Goal: Transaction & Acquisition: Purchase product/service

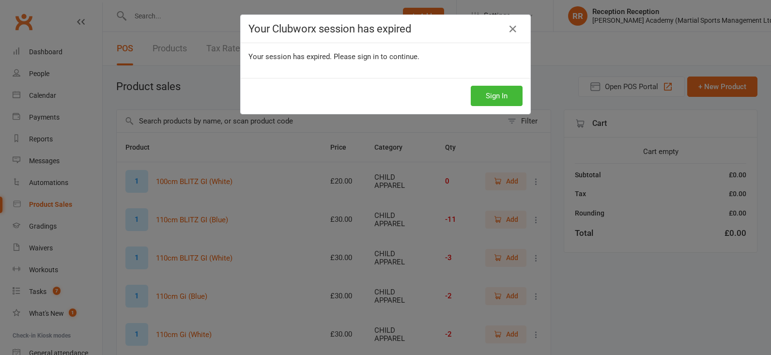
select select "50"
click at [509, 87] on button "Sign In" at bounding box center [497, 96] width 52 height 20
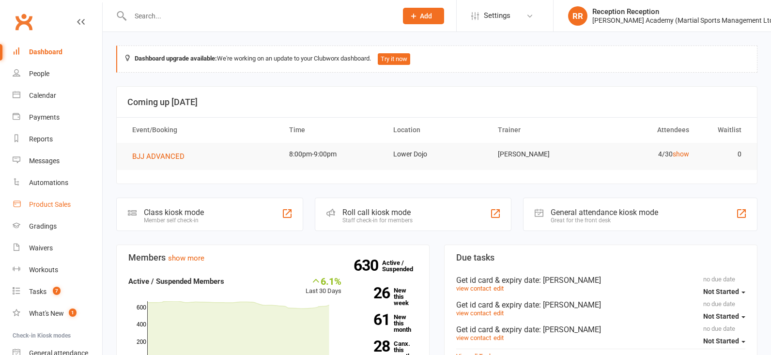
click at [77, 203] on link "Product Sales" at bounding box center [58, 205] width 90 height 22
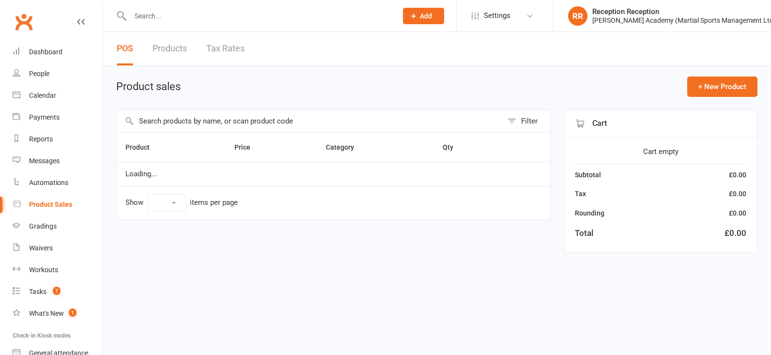
select select "50"
click at [224, 112] on div "Filter" at bounding box center [333, 120] width 435 height 23
click at [226, 120] on input "text" at bounding box center [310, 121] width 386 height 22
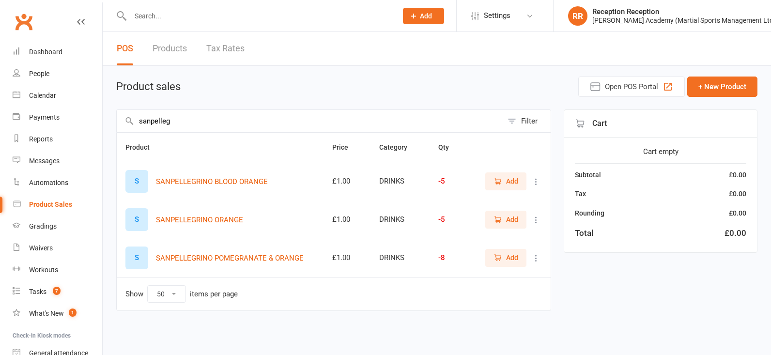
click at [513, 218] on span "Add" at bounding box center [512, 219] width 12 height 11
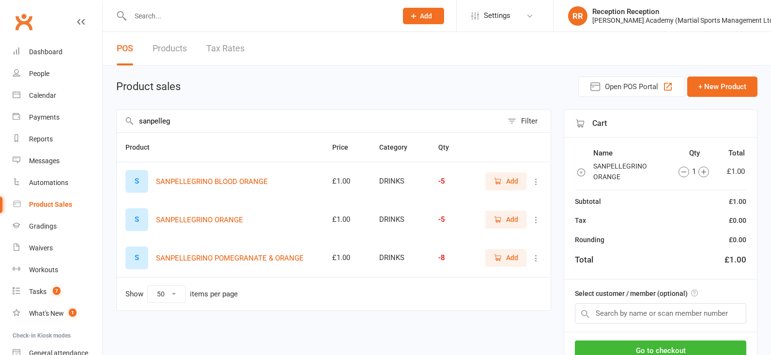
drag, startPoint x: 210, startPoint y: 127, endPoint x: 106, endPoint y: 127, distance: 103.6
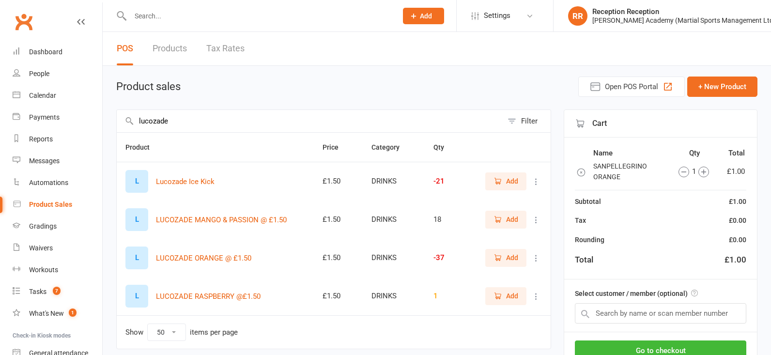
type input "lucozade"
drag, startPoint x: 509, startPoint y: 185, endPoint x: 263, endPoint y: 133, distance: 251.0
click at [508, 185] on span "Add" at bounding box center [512, 181] width 12 height 11
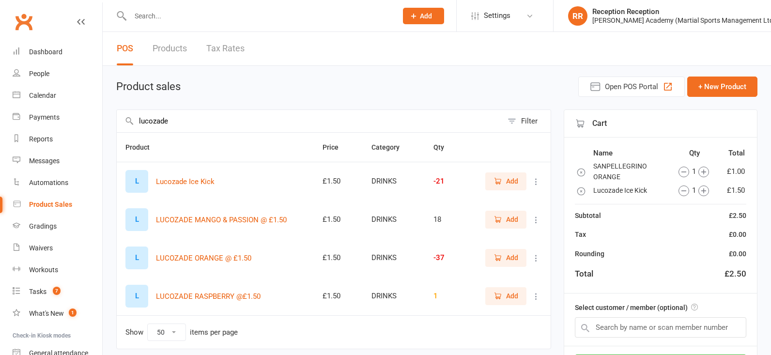
drag, startPoint x: 180, startPoint y: 123, endPoint x: 117, endPoint y: 119, distance: 63.5
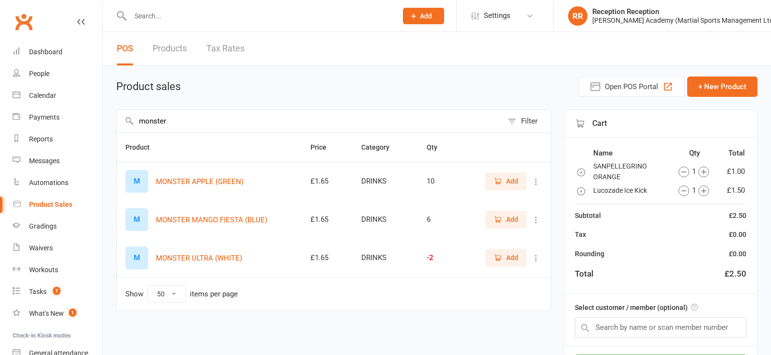
type input "monster"
click at [500, 224] on icon "button" at bounding box center [498, 219] width 9 height 9
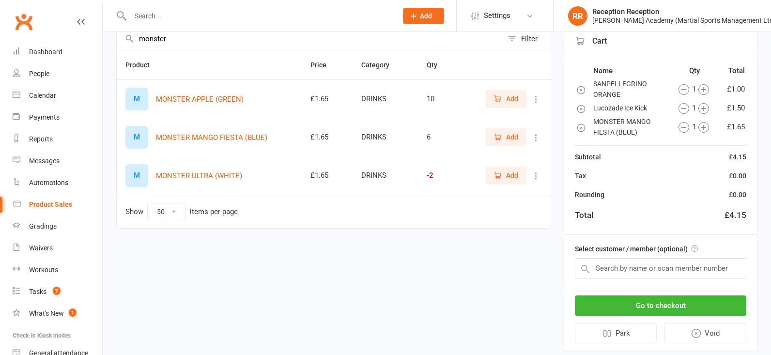
scroll to position [83, 0]
click at [684, 270] on input "text" at bounding box center [660, 267] width 171 height 20
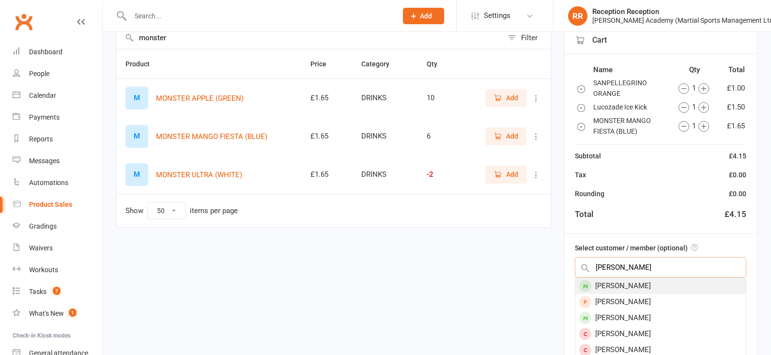
type input "mark thaysen"
click at [695, 286] on div "Mark Thaysen" at bounding box center [660, 286] width 170 height 16
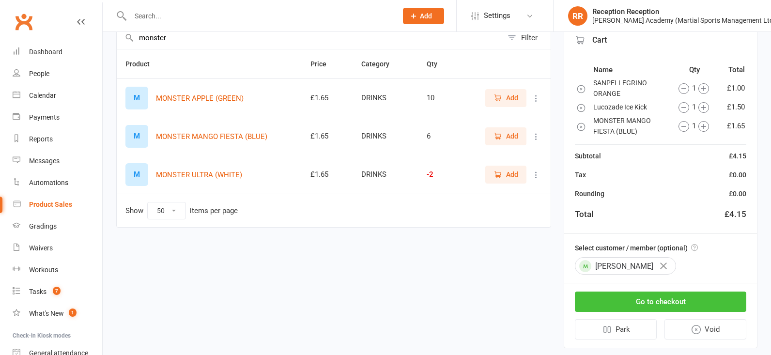
click at [691, 299] on button "Go to checkout" at bounding box center [660, 302] width 171 height 20
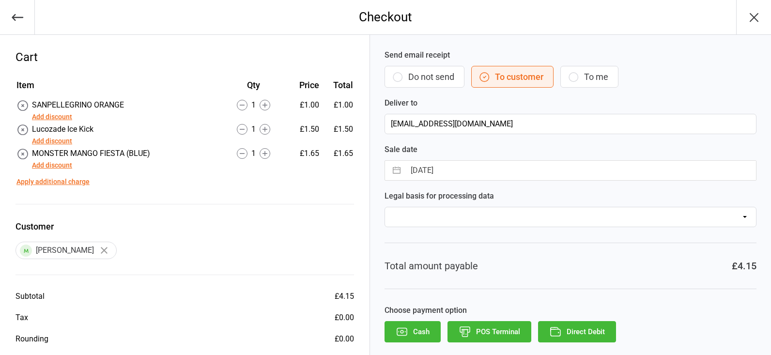
click at [498, 327] on button "POS Terminal" at bounding box center [490, 331] width 84 height 21
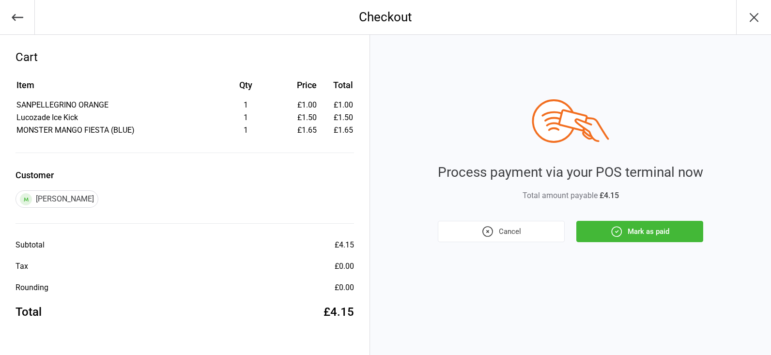
click at [638, 233] on button "Mark as paid" at bounding box center [639, 231] width 127 height 21
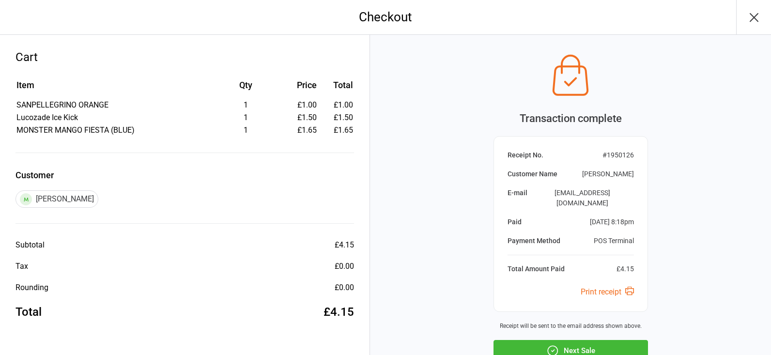
click at [563, 340] on button "Next Sale" at bounding box center [571, 350] width 155 height 21
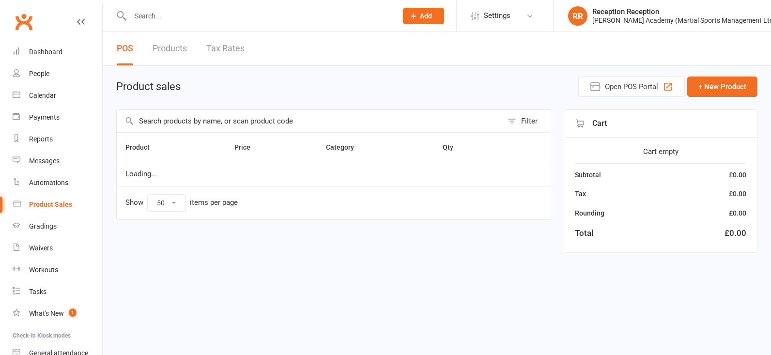
select select "50"
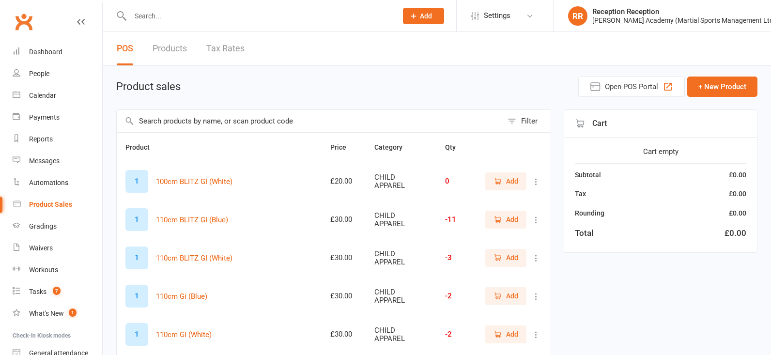
click at [233, 126] on input "text" at bounding box center [310, 121] width 386 height 22
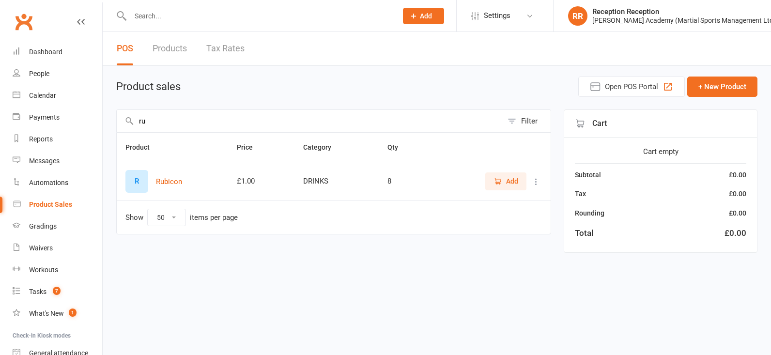
type input "r"
type input "ribe"
click at [515, 186] on span "Add" at bounding box center [512, 181] width 12 height 11
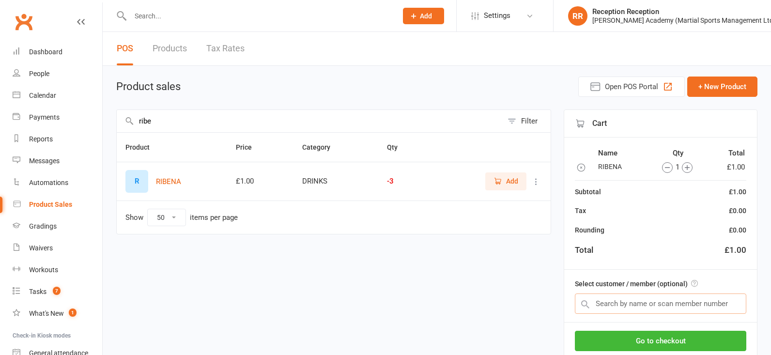
click at [643, 308] on input "text" at bounding box center [660, 304] width 171 height 20
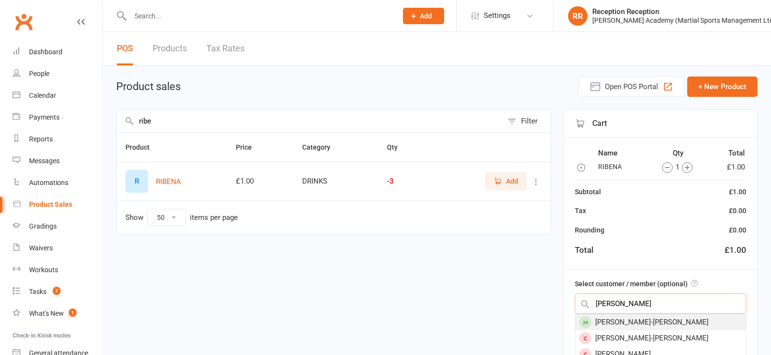
type input "ivan hristea"
click at [651, 319] on div "Ivan Hristea-Stan" at bounding box center [660, 322] width 170 height 16
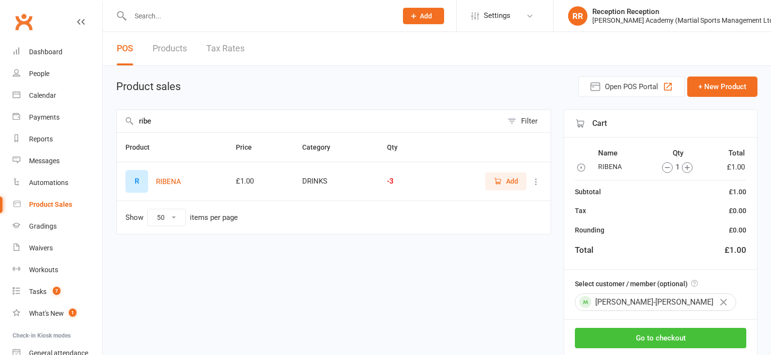
click at [669, 334] on button "Go to checkout" at bounding box center [660, 338] width 171 height 20
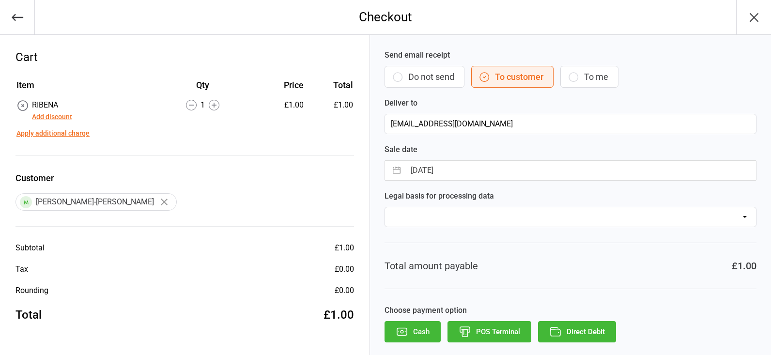
click at [420, 326] on button "Cash" at bounding box center [413, 331] width 56 height 21
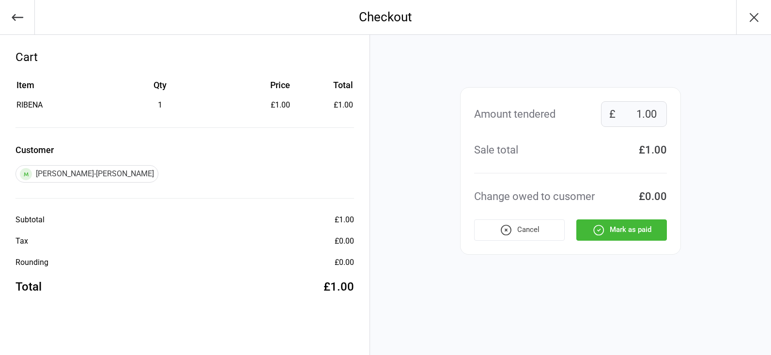
click at [600, 233] on icon "button" at bounding box center [598, 230] width 13 height 13
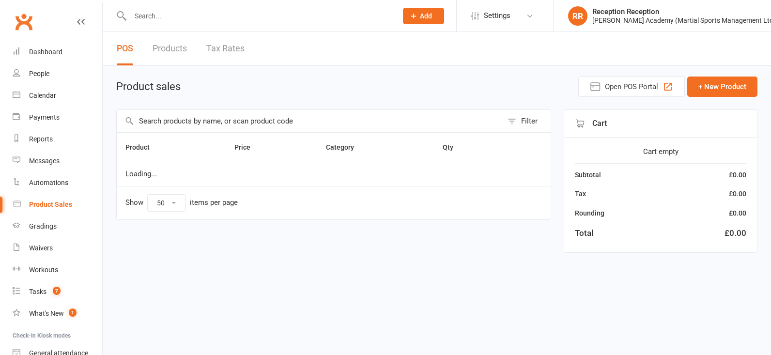
select select "50"
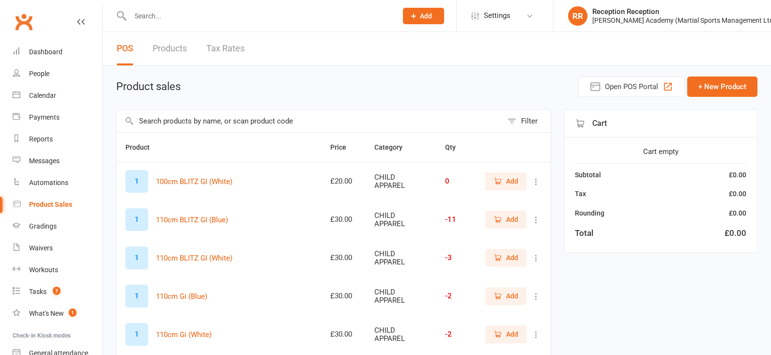
click at [364, 120] on input "text" at bounding box center [310, 121] width 386 height 22
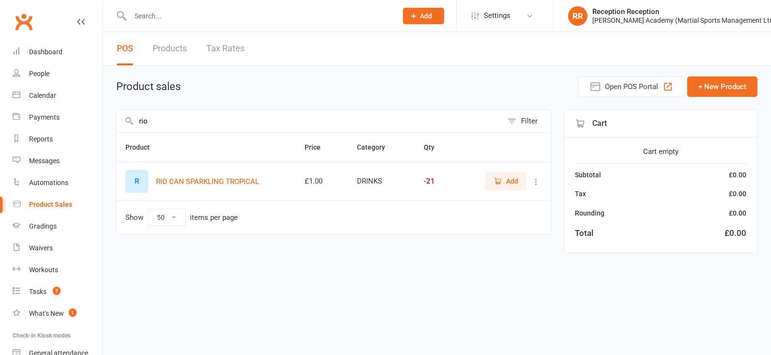
type input "rio"
click at [494, 185] on icon "button" at bounding box center [498, 181] width 9 height 9
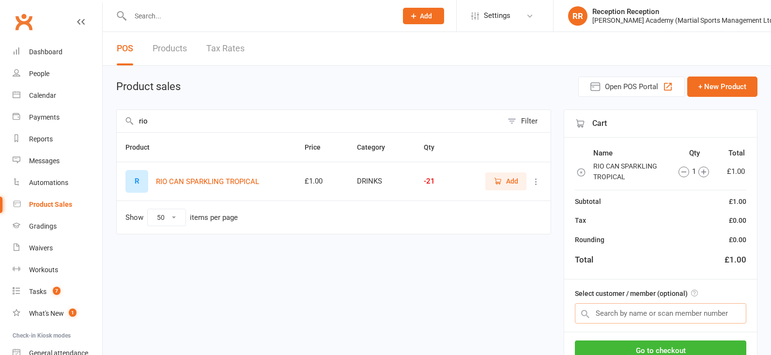
click at [665, 312] on input "text" at bounding box center [660, 313] width 171 height 20
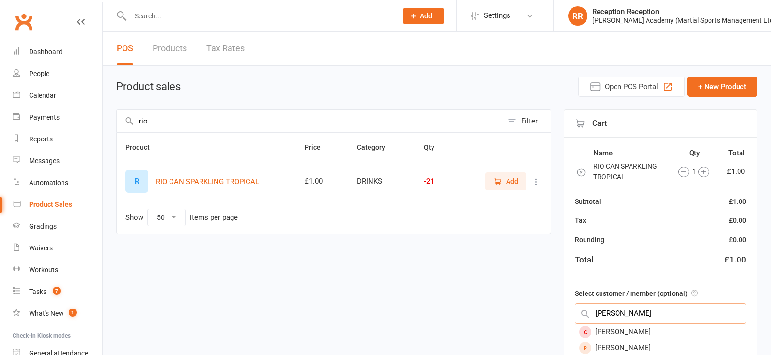
type input "ethan lemur"
drag, startPoint x: 659, startPoint y: 298, endPoint x: 658, endPoint y: 330, distance: 32.5
click at [658, 330] on div "[PERSON_NAME]" at bounding box center [660, 332] width 170 height 16
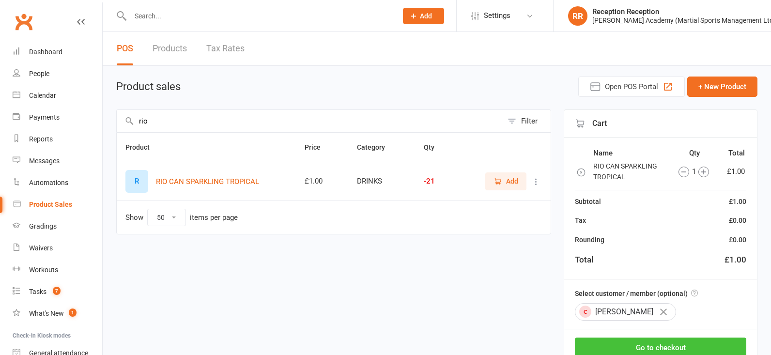
click at [679, 344] on button "Go to checkout" at bounding box center [660, 348] width 171 height 20
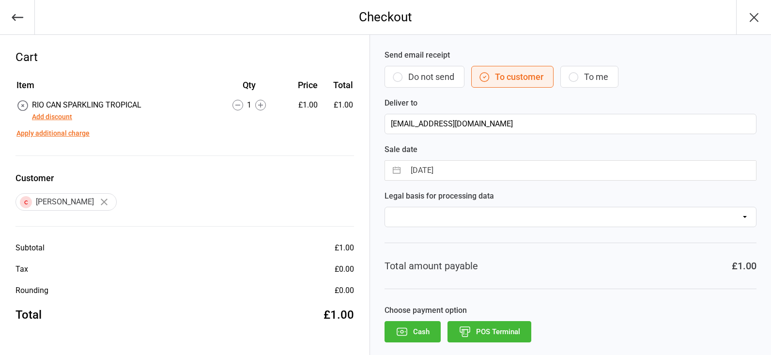
click at [757, 18] on icon "button" at bounding box center [753, 17] width 15 height 15
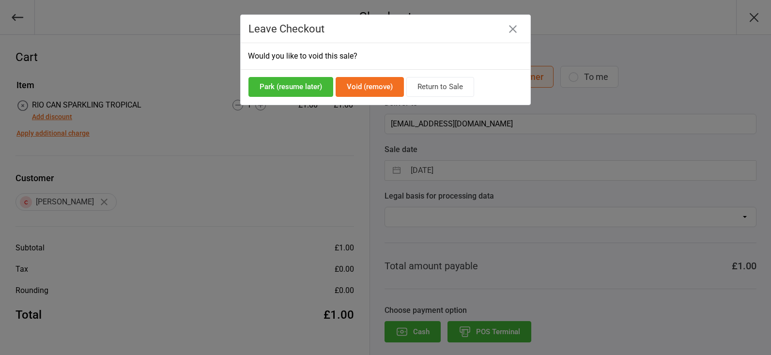
click at [512, 28] on icon "button" at bounding box center [513, 29] width 8 height 8
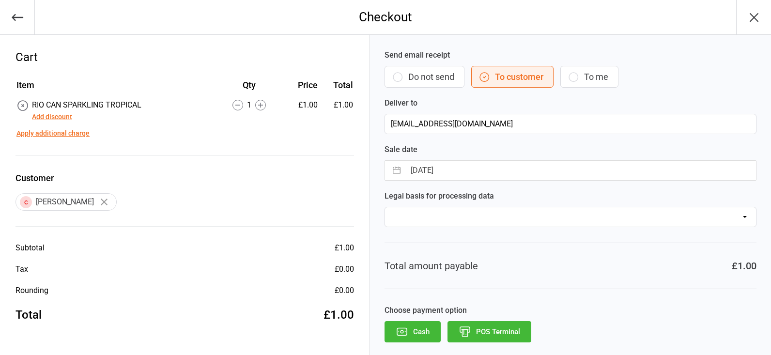
click at [96, 203] on button "button" at bounding box center [104, 202] width 16 height 16
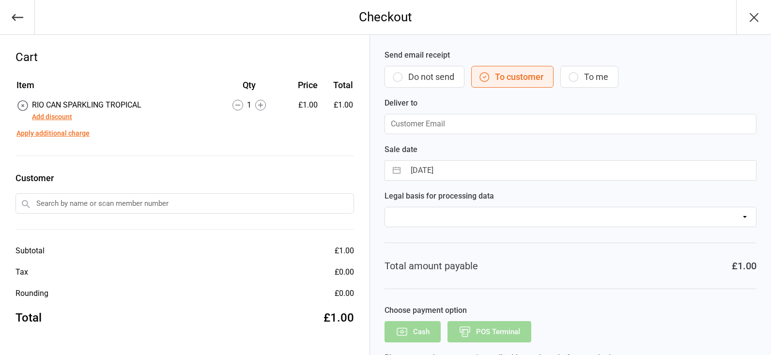
click at [111, 207] on input "text" at bounding box center [184, 203] width 339 height 20
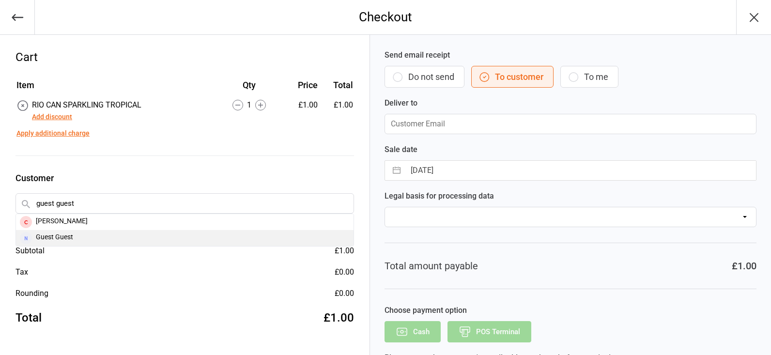
type input "guest guest"
click at [121, 234] on div "Guest Guest" at bounding box center [185, 238] width 338 height 16
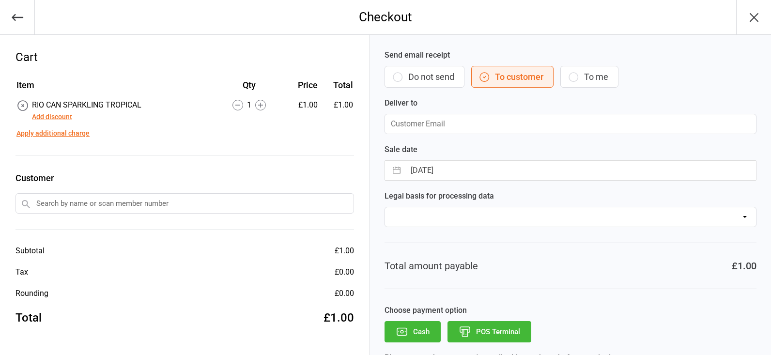
type input "[PERSON_NAME][EMAIL_ADDRESS][DOMAIN_NAME]"
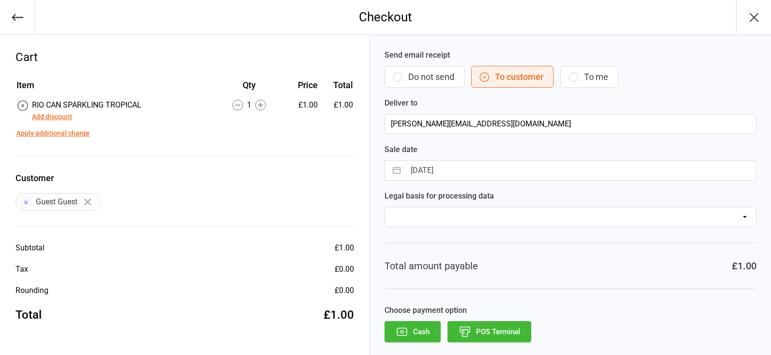
click at [407, 328] on icon "button" at bounding box center [402, 331] width 13 height 13
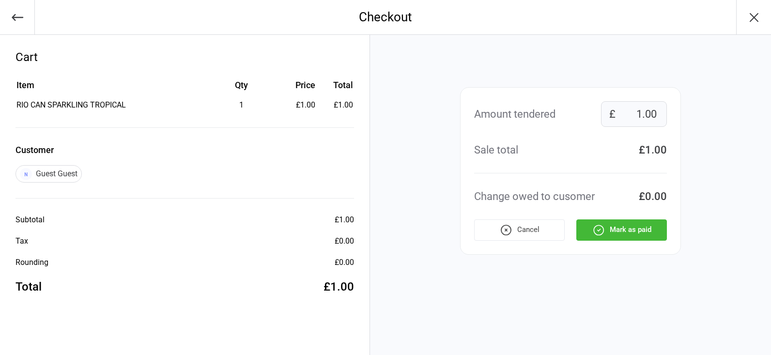
click at [623, 239] on button "Mark as paid" at bounding box center [621, 229] width 91 height 21
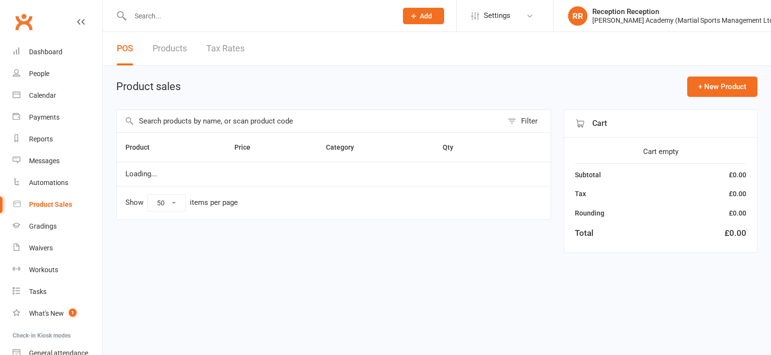
select select "50"
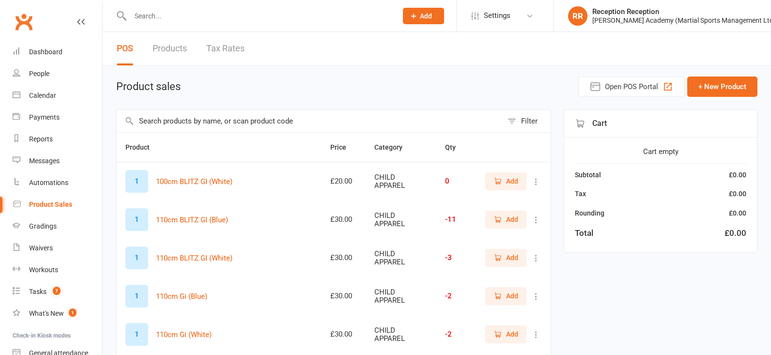
click at [299, 126] on input "text" at bounding box center [310, 121] width 386 height 22
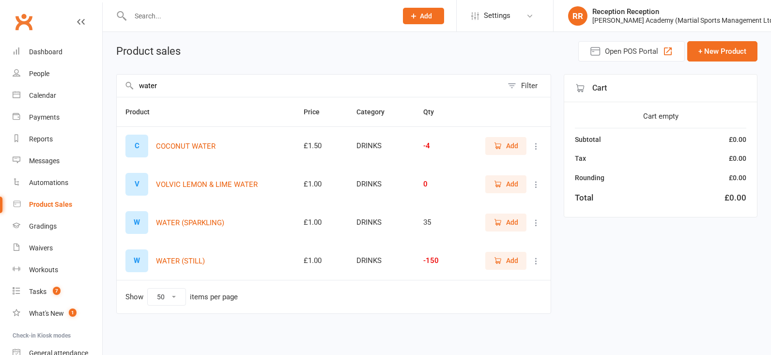
scroll to position [37, 0]
type input "water"
click at [505, 260] on span "Add" at bounding box center [506, 260] width 25 height 11
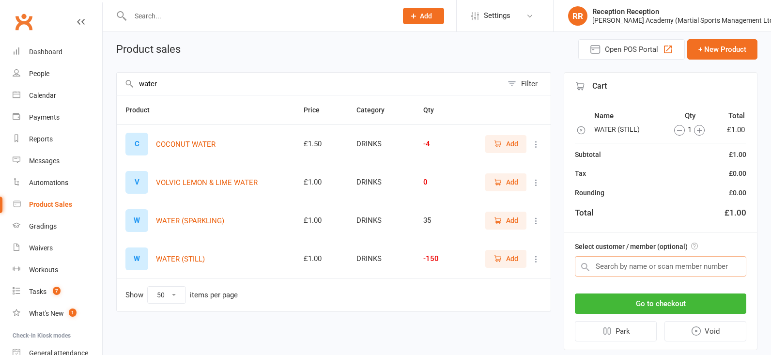
click at [633, 268] on input "text" at bounding box center [660, 266] width 171 height 20
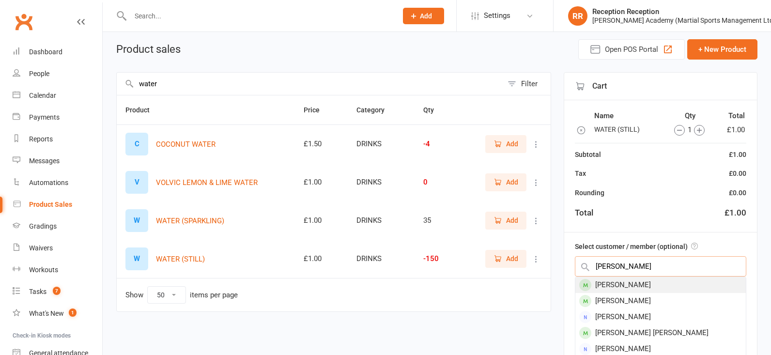
type input "olivia isaacson"
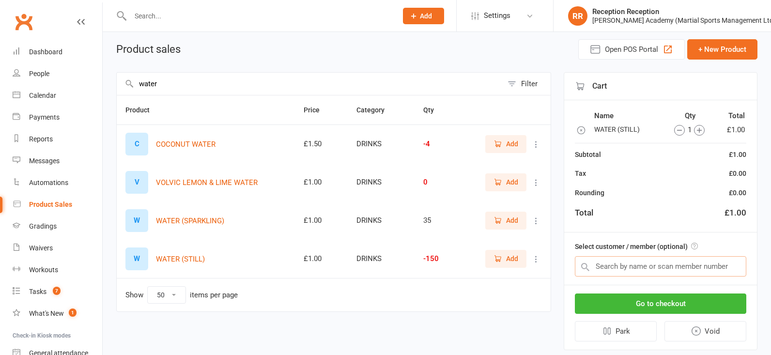
click at [654, 274] on input "text" at bounding box center [660, 266] width 171 height 20
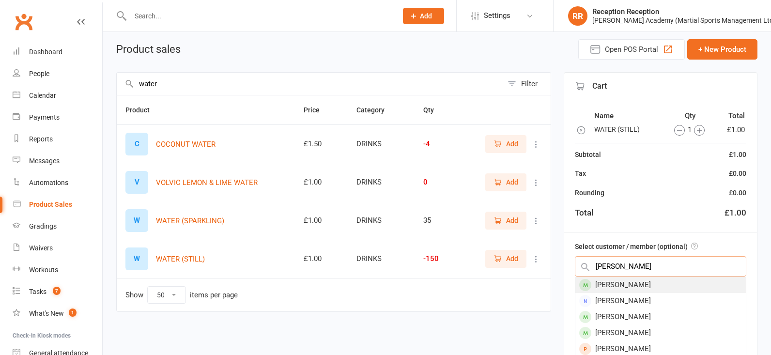
type input "olivia isaacso"
click at [652, 282] on div "[PERSON_NAME]" at bounding box center [660, 285] width 170 height 16
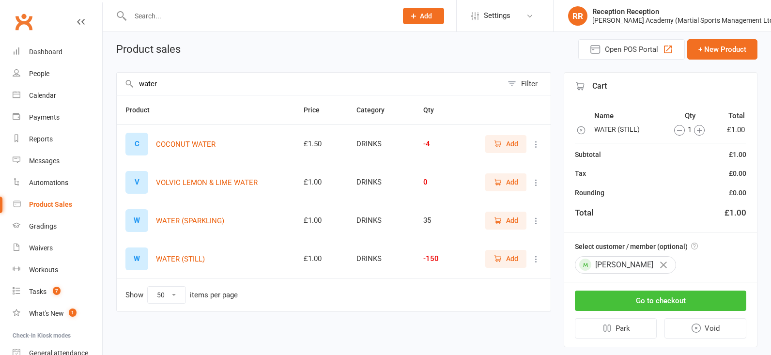
click at [653, 293] on button "Go to checkout" at bounding box center [660, 301] width 171 height 20
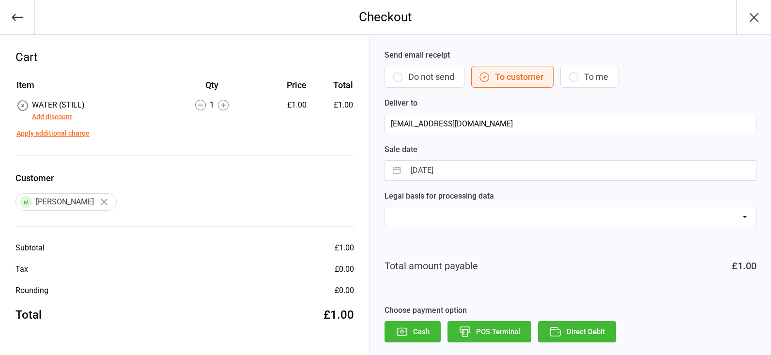
click at [478, 330] on button "POS Terminal" at bounding box center [490, 331] width 84 height 21
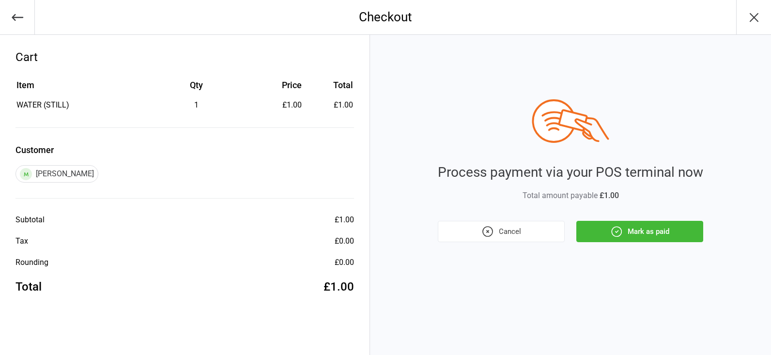
click at [618, 236] on icon "button" at bounding box center [616, 231] width 13 height 13
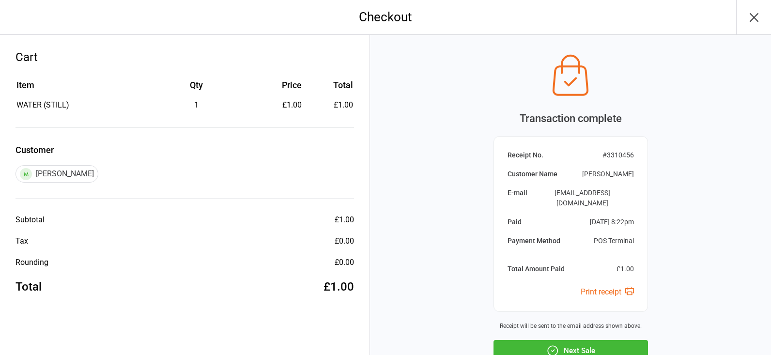
click at [588, 340] on button "Next Sale" at bounding box center [571, 350] width 155 height 21
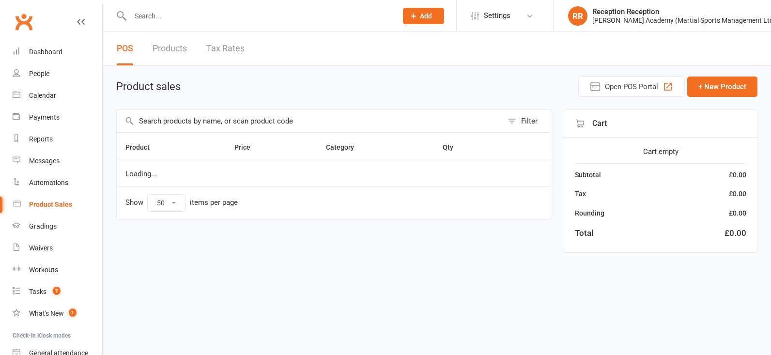
select select "50"
click at [187, 15] on input "text" at bounding box center [258, 16] width 263 height 14
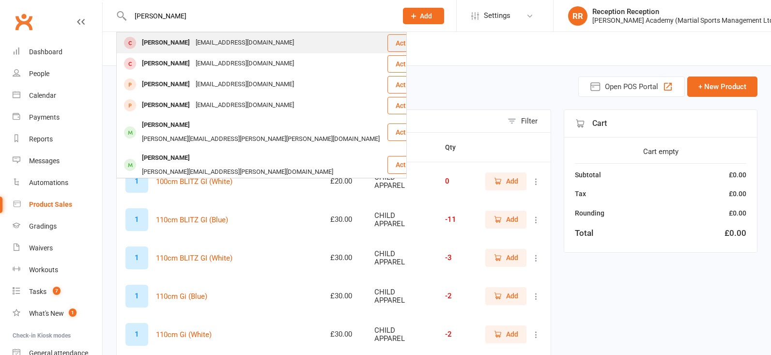
type input "ethan leun"
click at [197, 41] on div "[EMAIL_ADDRESS][DOMAIN_NAME]" at bounding box center [245, 43] width 104 height 14
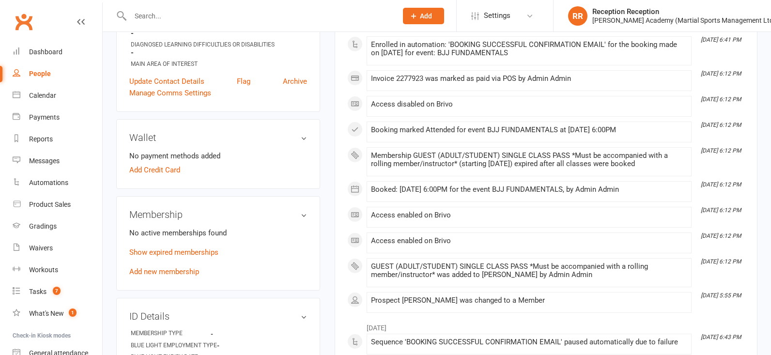
scroll to position [225, 0]
drag, startPoint x: 198, startPoint y: 274, endPoint x: 194, endPoint y: 277, distance: 5.2
click at [198, 274] on div "No active memberships found Show expired memberships Add new membership" at bounding box center [218, 251] width 178 height 50
click at [194, 275] on link "Add new membership" at bounding box center [164, 270] width 70 height 9
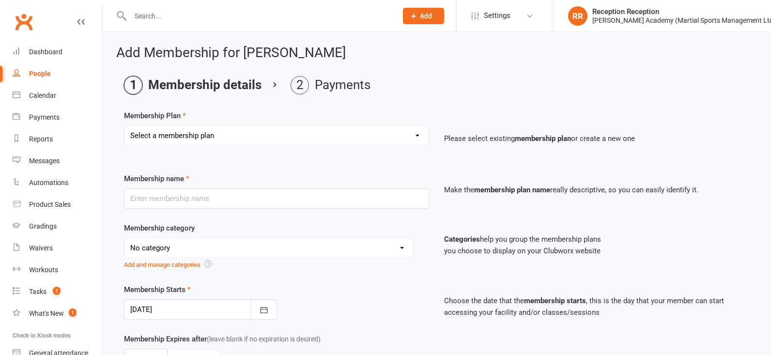
select select "9"
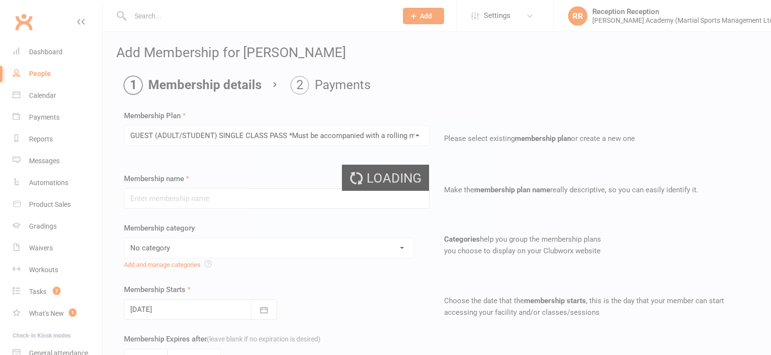
type input "GUEST (ADULT/STUDENT) SINGLE CLASS PASS *Must be accompanied with a rolling mem…"
select select "7"
type input "1"
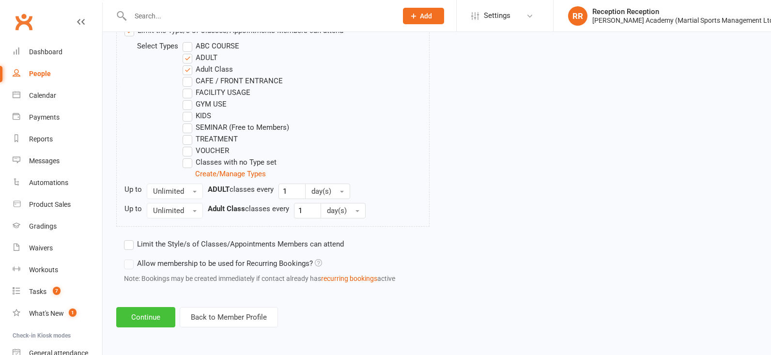
scroll to position [522, 0]
click at [141, 313] on button "Continue" at bounding box center [145, 317] width 59 height 20
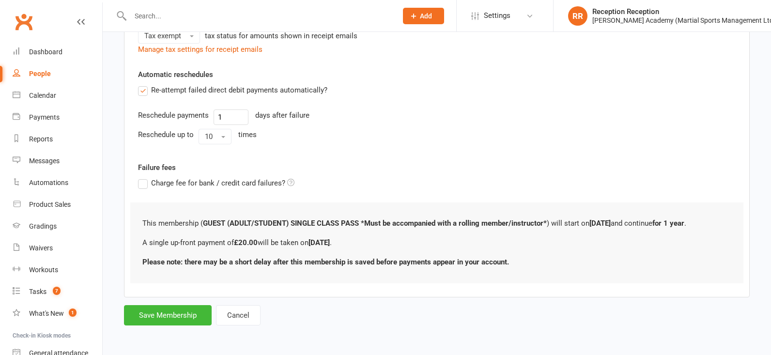
scroll to position [0, 0]
drag, startPoint x: 187, startPoint y: 312, endPoint x: 302, endPoint y: 120, distance: 223.8
click at [187, 312] on button "Save Membership" at bounding box center [168, 315] width 88 height 20
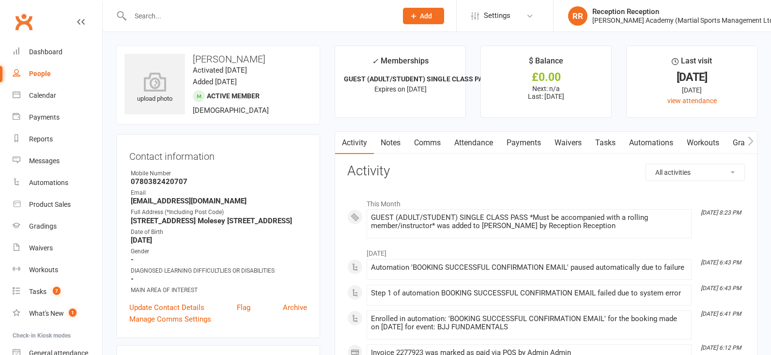
click at [528, 137] on link "Payments" at bounding box center [524, 143] width 48 height 22
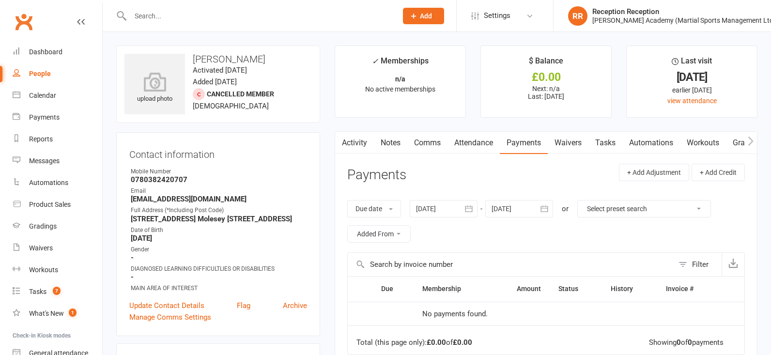
click at [478, 139] on link "Attendance" at bounding box center [474, 143] width 52 height 22
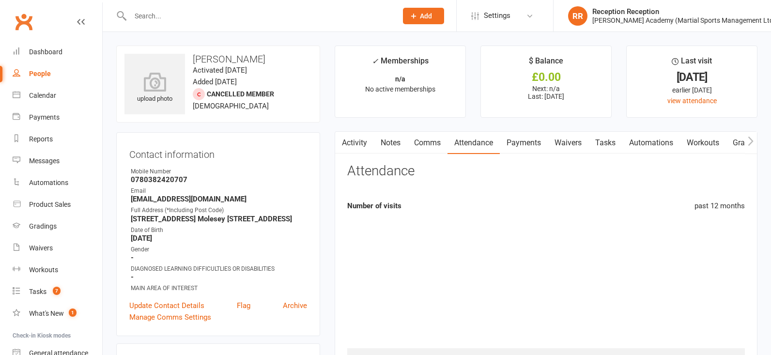
click at [516, 134] on link "Payments" at bounding box center [524, 143] width 48 height 22
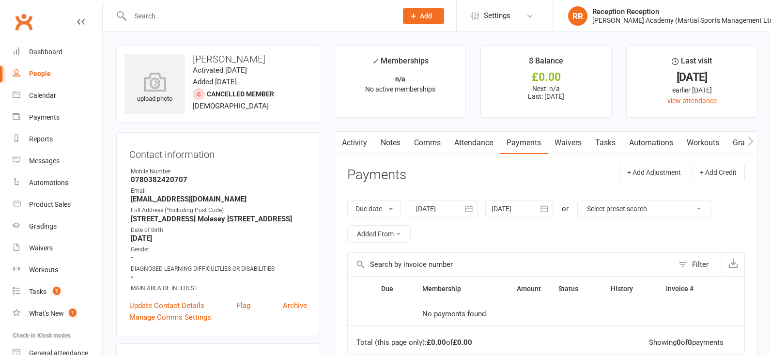
click at [489, 148] on link "Attendance" at bounding box center [474, 143] width 52 height 22
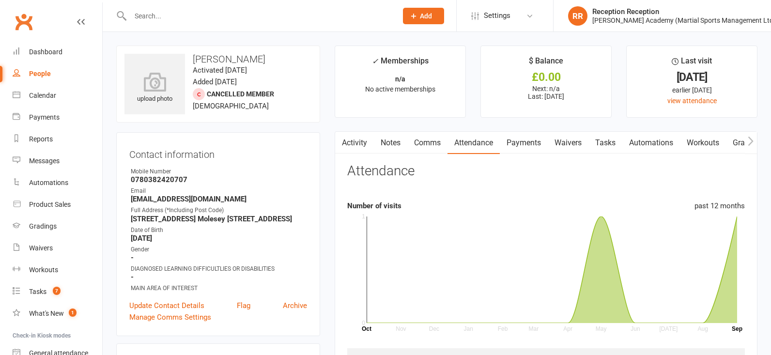
click at [515, 144] on link "Payments" at bounding box center [524, 143] width 48 height 22
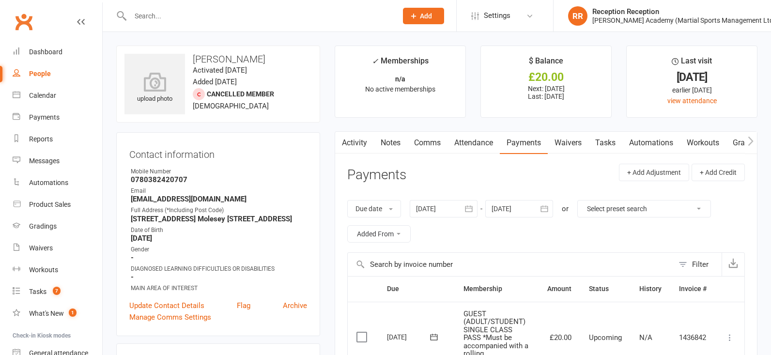
click at [365, 332] on label at bounding box center [362, 337] width 13 height 10
click at [363, 332] on input "checkbox" at bounding box center [359, 332] width 6 height 0
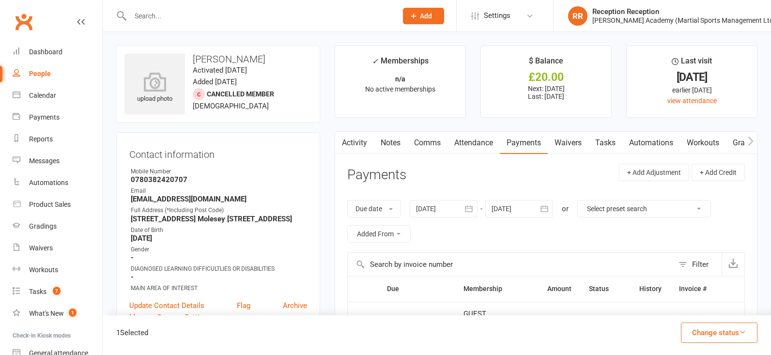
click at [712, 331] on button "Change status" at bounding box center [719, 333] width 77 height 20
click at [723, 264] on link "Paid (POS)" at bounding box center [709, 267] width 96 height 19
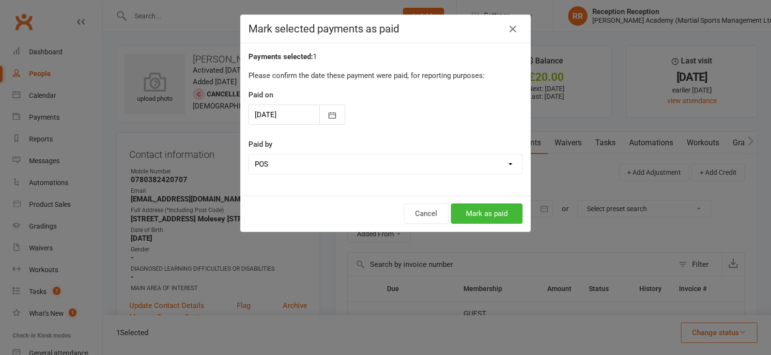
click at [500, 221] on button "Mark as paid" at bounding box center [487, 213] width 72 height 20
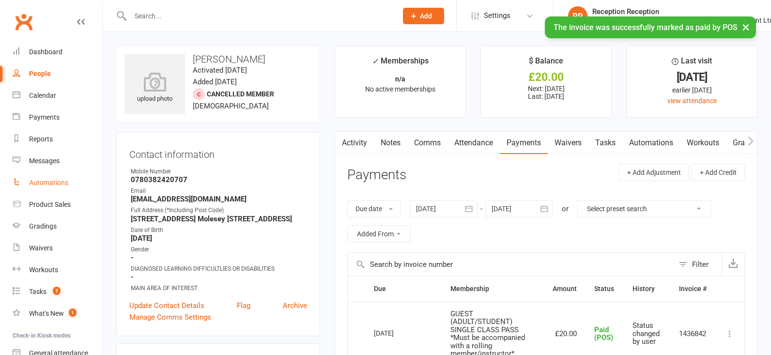
drag, startPoint x: 38, startPoint y: 198, endPoint x: 52, endPoint y: 189, distance: 15.9
click at [39, 198] on link "Product Sales" at bounding box center [58, 205] width 90 height 22
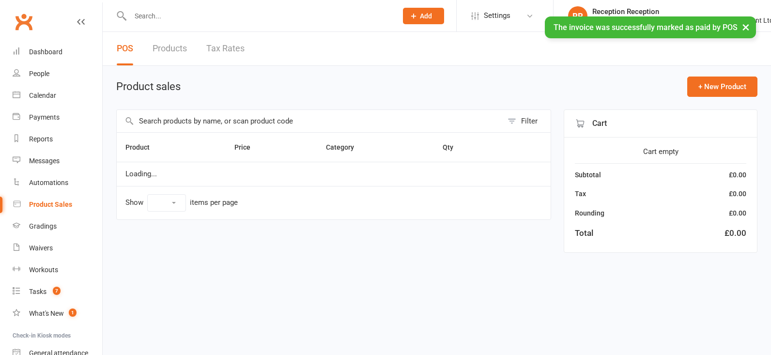
select select "50"
